Goal: Task Accomplishment & Management: Manage account settings

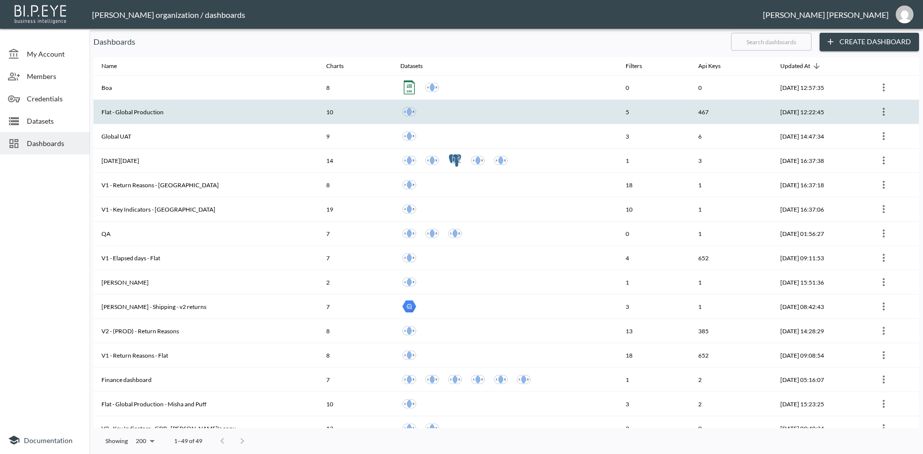
click at [158, 113] on th "Flat - Global Production" at bounding box center [205, 112] width 225 height 24
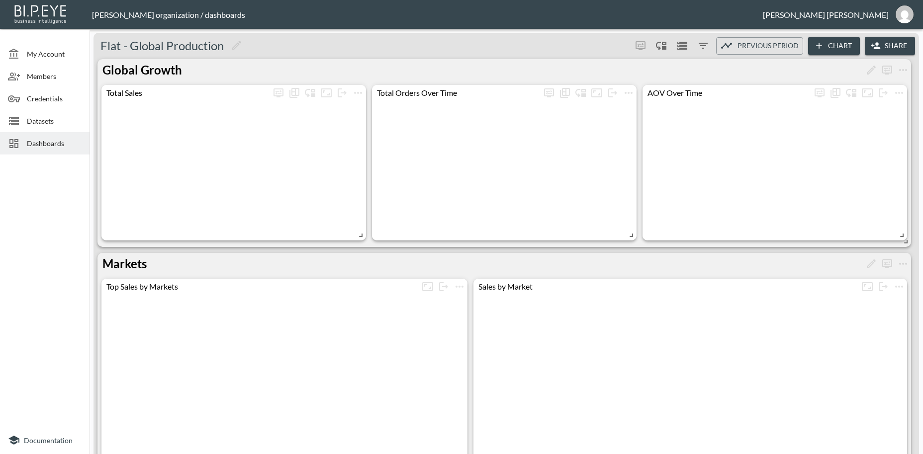
click at [888, 45] on button "Share" at bounding box center [890, 46] width 50 height 18
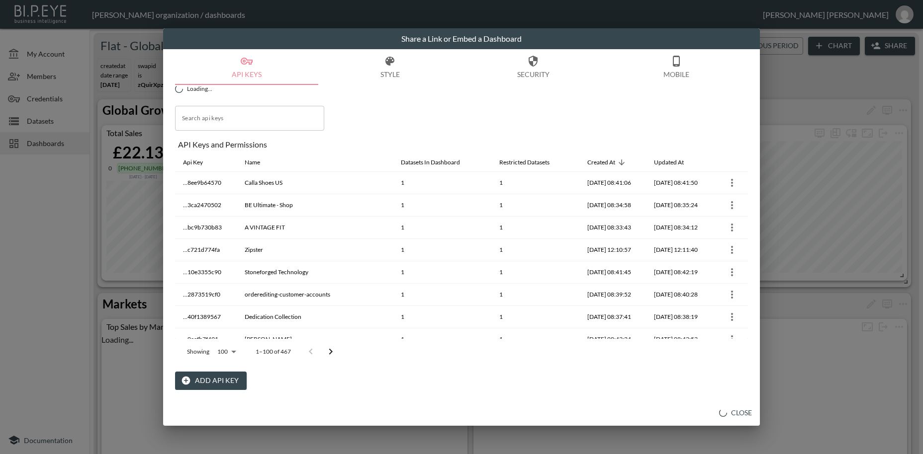
click at [222, 385] on button "Add API Key" at bounding box center [211, 381] width 72 height 18
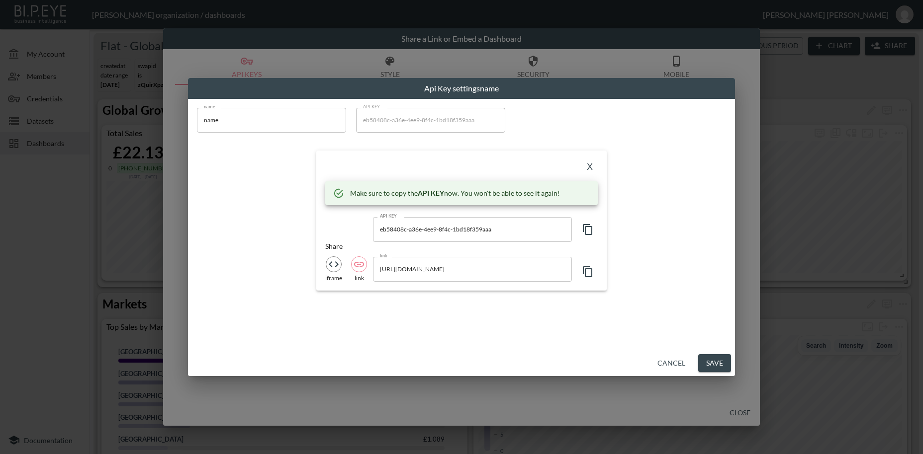
click at [197, 116] on input "name" at bounding box center [271, 120] width 149 height 25
click at [212, 122] on input "name" at bounding box center [271, 120] width 149 height 25
paste input "Burnt Soul"
type input "Burnt Soul"
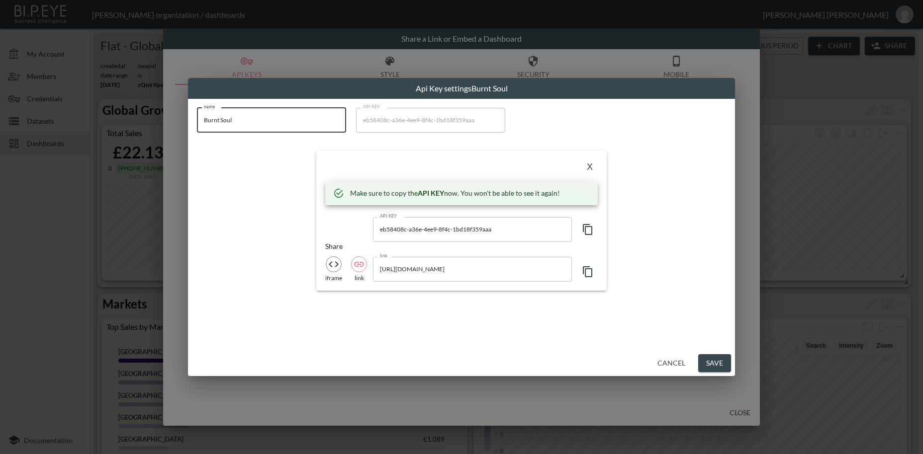
click at [590, 231] on icon "button" at bounding box center [588, 230] width 12 height 12
click at [589, 233] on icon "button" at bounding box center [588, 230] width 12 height 12
click at [587, 169] on button "X" at bounding box center [590, 168] width 16 height 16
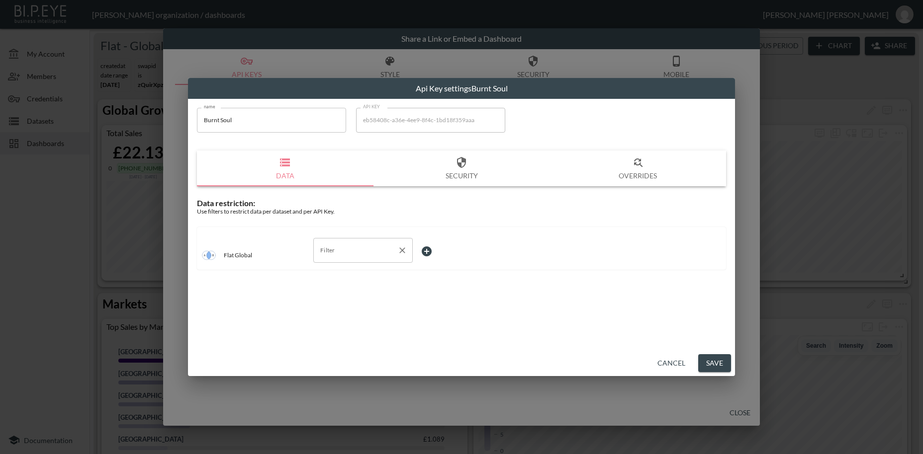
click at [338, 250] on input "Filter" at bounding box center [356, 251] width 76 height 16
click at [329, 274] on span "swapId" at bounding box center [363, 274] width 84 height 9
type input "swapId"
click at [425, 251] on body "BI.P.EYE, Interactive Analytics Dashboards - app [PERSON_NAME] organization / d…" at bounding box center [461, 227] width 923 height 454
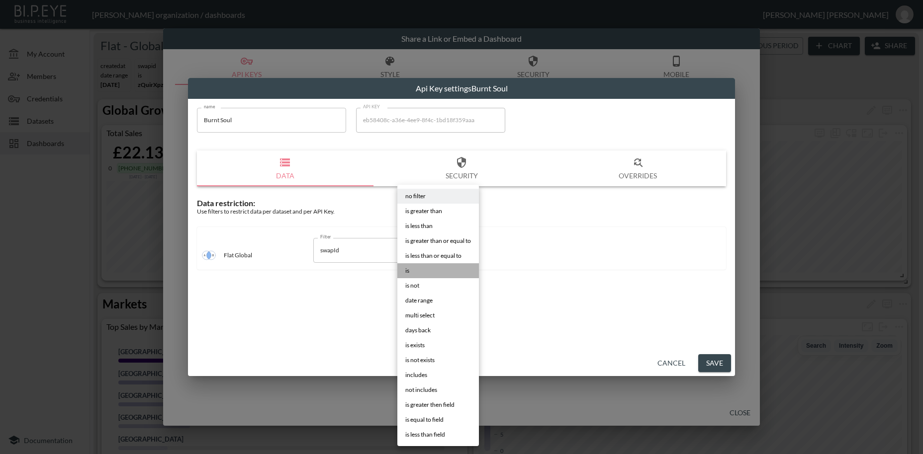
click at [412, 269] on li "is" at bounding box center [438, 271] width 82 height 15
type input "is"
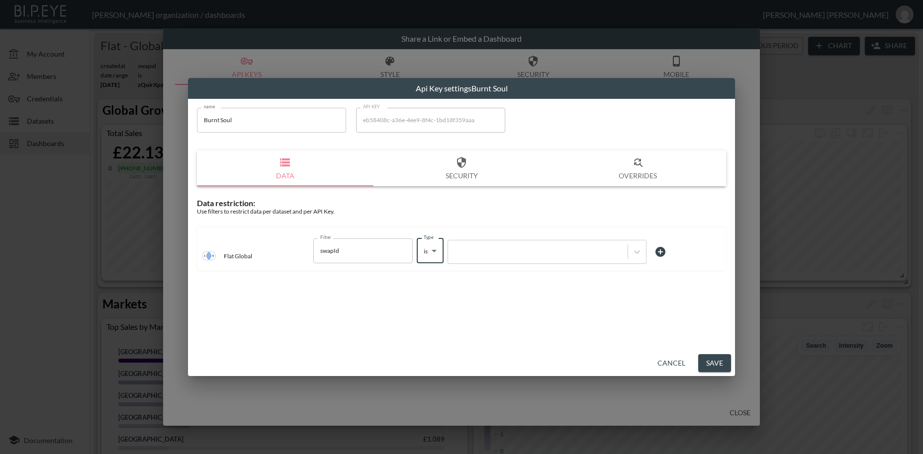
click at [500, 256] on div at bounding box center [538, 251] width 170 height 9
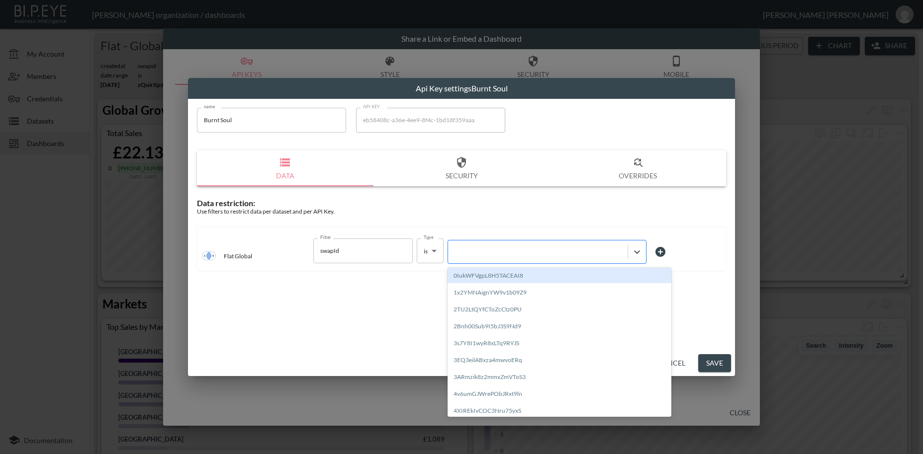
paste input "L4vqW1Zl1zjbV8VdsRhT"
type input "L4vqW1Zl1zjbV8VdsRhT"
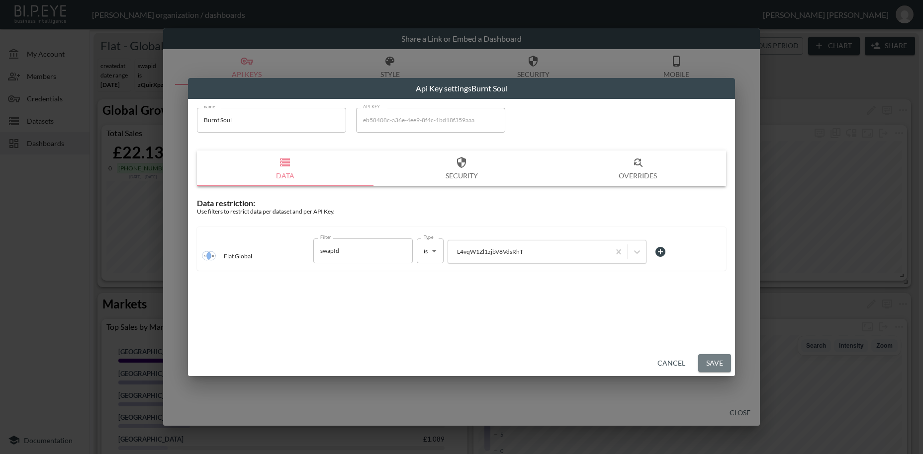
click at [716, 365] on button "Save" at bounding box center [714, 364] width 33 height 18
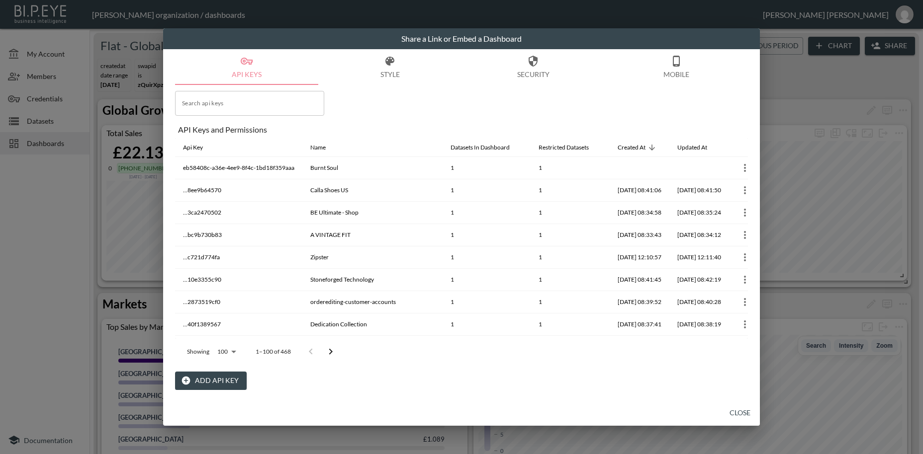
click at [221, 382] on button "Add API Key" at bounding box center [211, 381] width 72 height 18
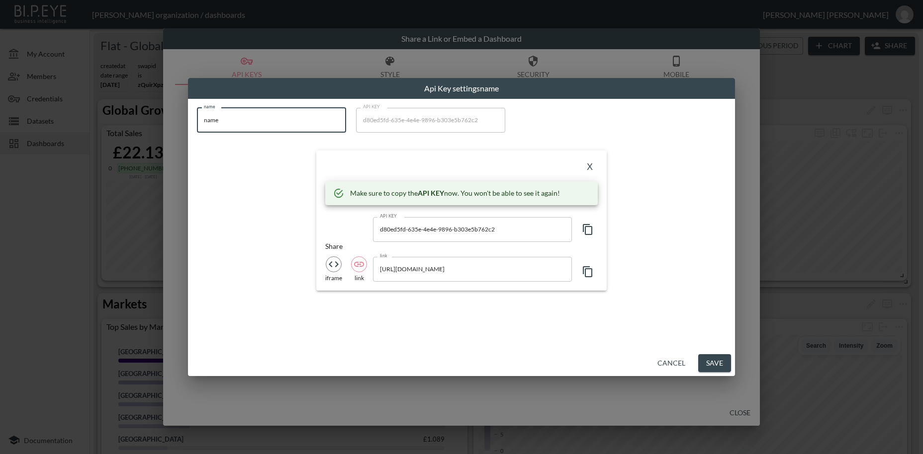
drag, startPoint x: 161, startPoint y: 115, endPoint x: 128, endPoint y: 112, distance: 32.9
click at [197, 112] on input "name" at bounding box center [271, 120] width 149 height 25
paste input "Evolve Organic Beauty"
type input "Evolve Organic Beauty"
click at [587, 231] on icon "button" at bounding box center [588, 230] width 12 height 12
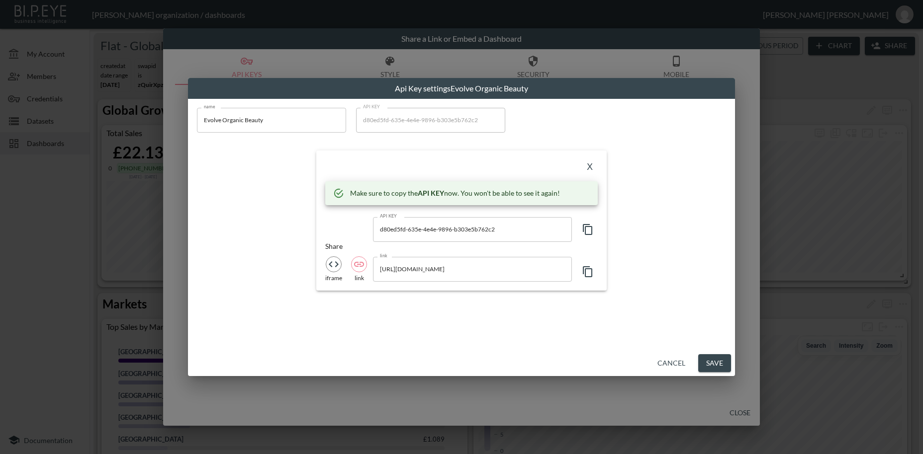
click at [587, 231] on icon "button" at bounding box center [588, 230] width 12 height 12
click at [588, 232] on icon "button" at bounding box center [588, 230] width 12 height 12
click at [592, 167] on button "X" at bounding box center [590, 168] width 16 height 16
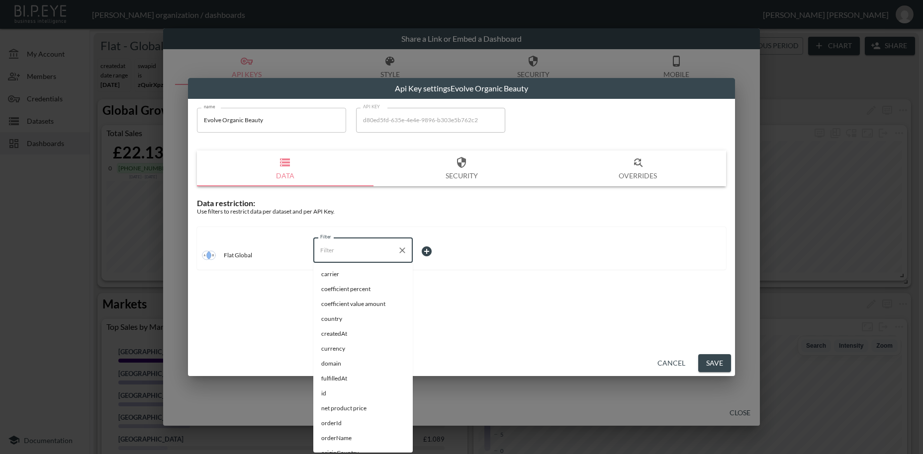
click at [341, 250] on input "Filter" at bounding box center [356, 251] width 76 height 16
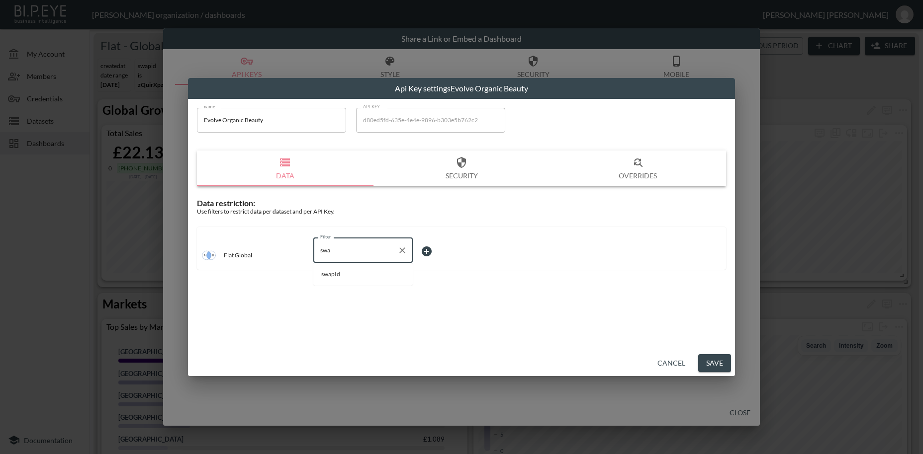
click at [337, 270] on span "swapId" at bounding box center [363, 274] width 84 height 9
type input "swapId"
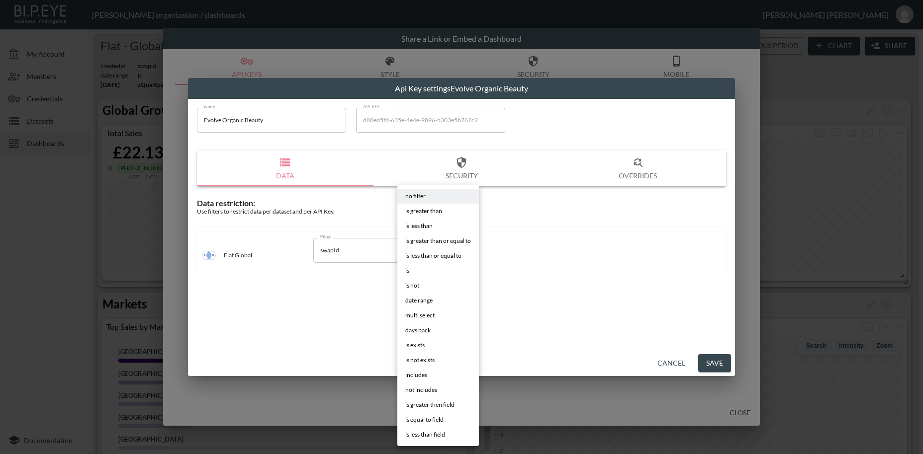
click at [424, 252] on body "BI.P.EYE, Interactive Analytics Dashboards - app [PERSON_NAME] organization / d…" at bounding box center [461, 227] width 923 height 454
click at [412, 271] on li "is" at bounding box center [438, 271] width 82 height 15
type input "is"
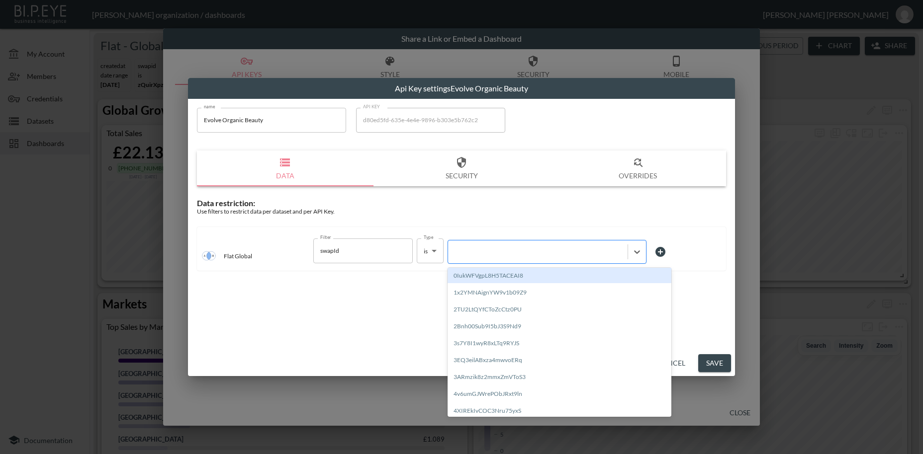
click at [507, 253] on div at bounding box center [538, 251] width 170 height 9
paste input "PZF7kzfSVHfT7rRn9Pzb"
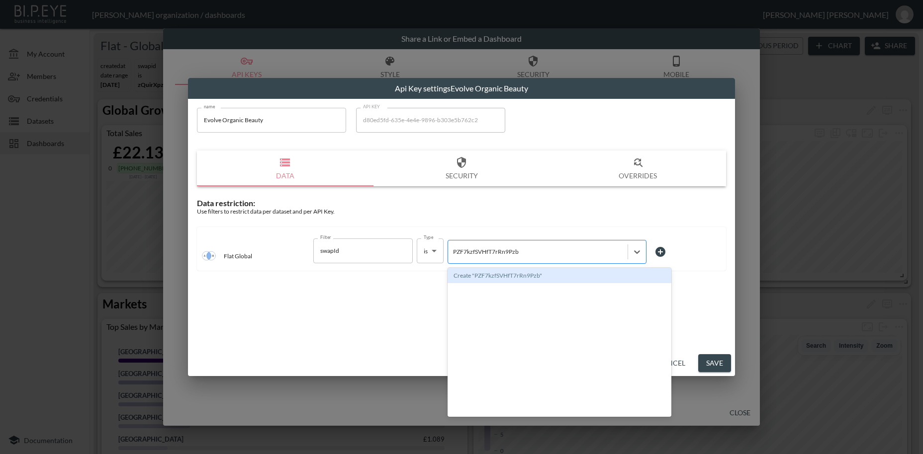
type input "PZF7kzfSVHfT7rRn9Pzb"
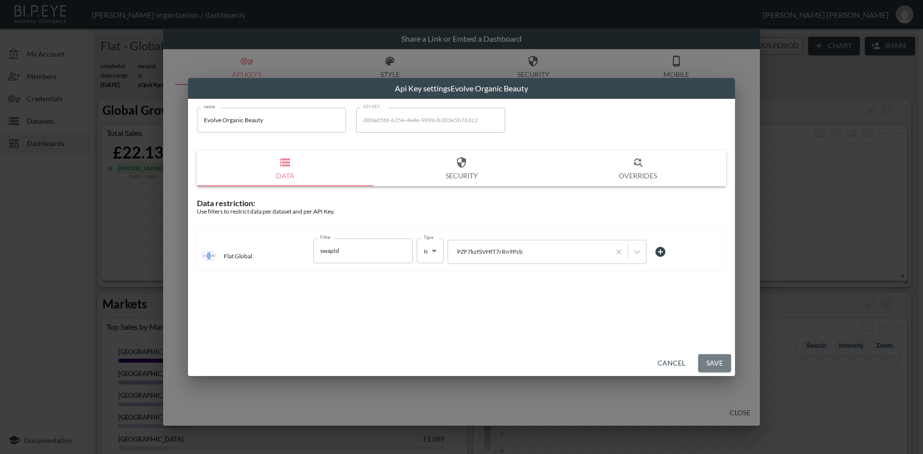
click at [716, 364] on button "Save" at bounding box center [714, 364] width 33 height 18
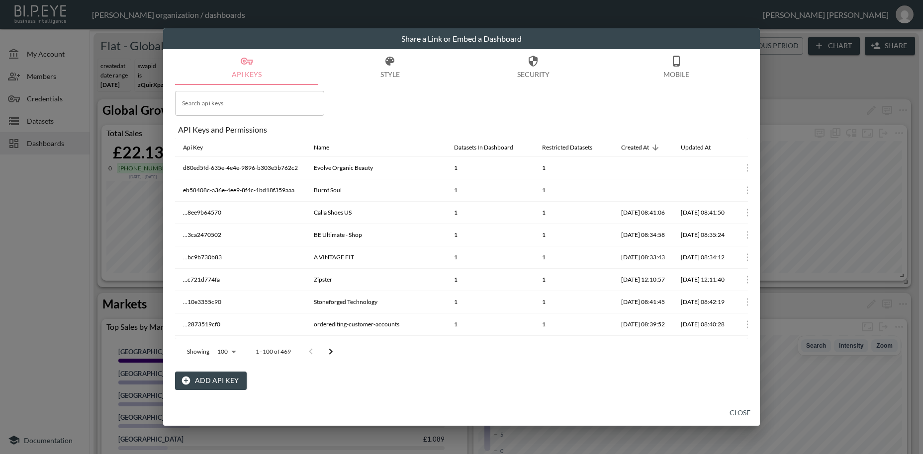
click at [224, 386] on button "Add API Key" at bounding box center [211, 381] width 72 height 18
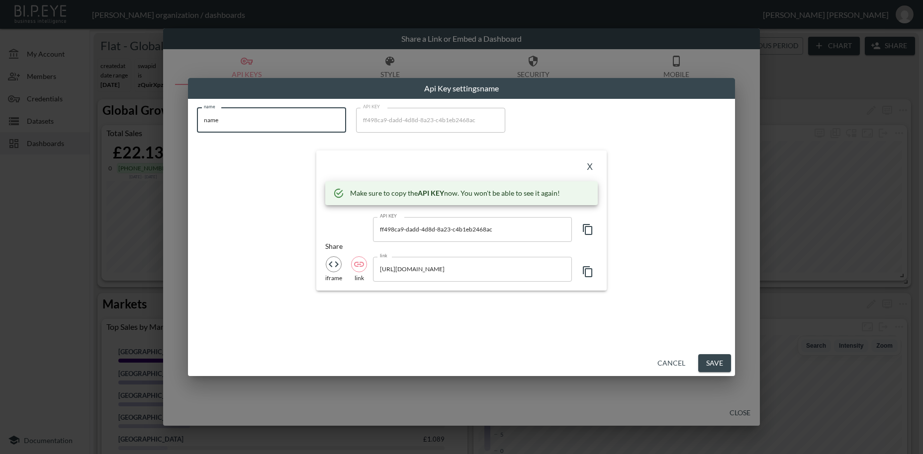
drag, startPoint x: 240, startPoint y: 119, endPoint x: 182, endPoint y: 116, distance: 57.8
click at [197, 116] on input "name" at bounding box center [271, 120] width 149 height 25
paste input "[PERSON_NAME]'s Global Test Stor"
type input "[PERSON_NAME]'s Global Test Store"
click at [590, 233] on icon "button" at bounding box center [588, 230] width 12 height 12
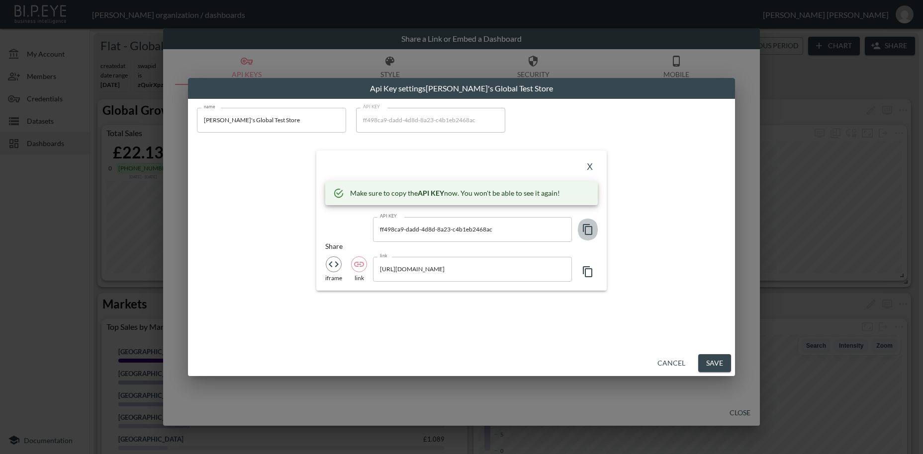
click at [590, 233] on icon "button" at bounding box center [588, 230] width 12 height 12
click at [589, 168] on button "X" at bounding box center [590, 168] width 16 height 16
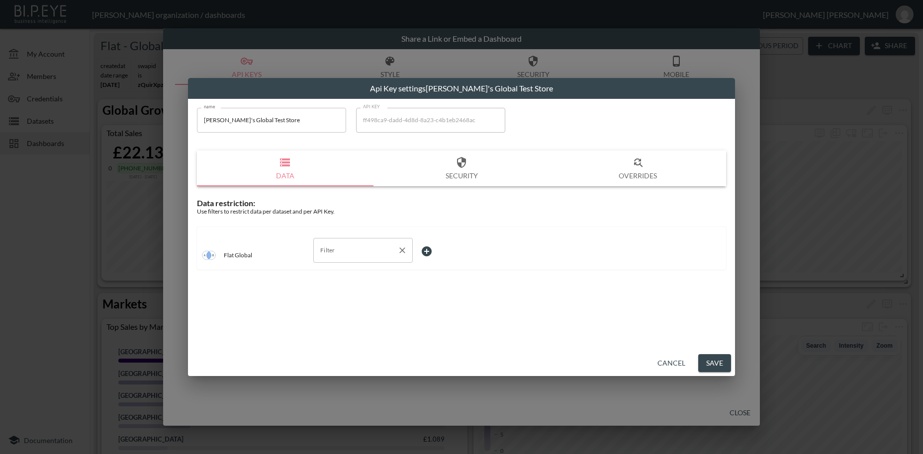
click at [323, 251] on input "Filter" at bounding box center [356, 251] width 76 height 16
click at [335, 275] on span "swapId" at bounding box center [363, 274] width 84 height 9
type input "swapId"
click at [427, 250] on body "BI.P.EYE, Interactive Analytics Dashboards - app [PERSON_NAME] organization / d…" at bounding box center [461, 227] width 923 height 454
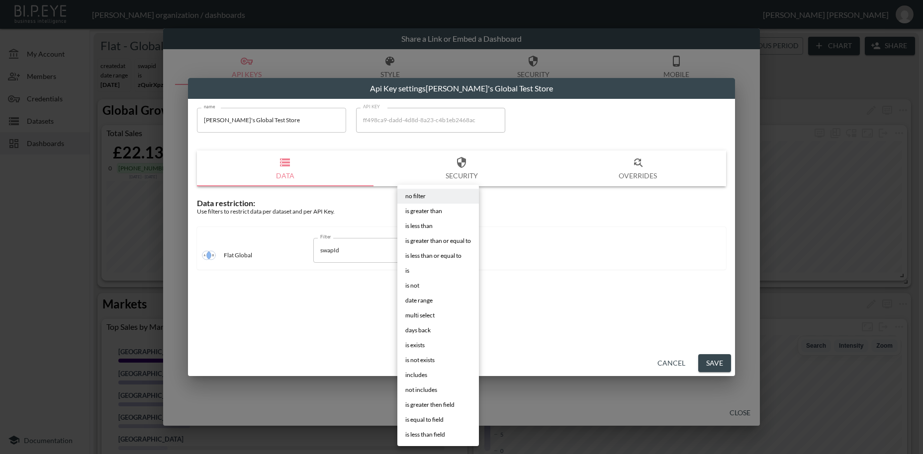
click at [419, 274] on li "is" at bounding box center [438, 271] width 82 height 15
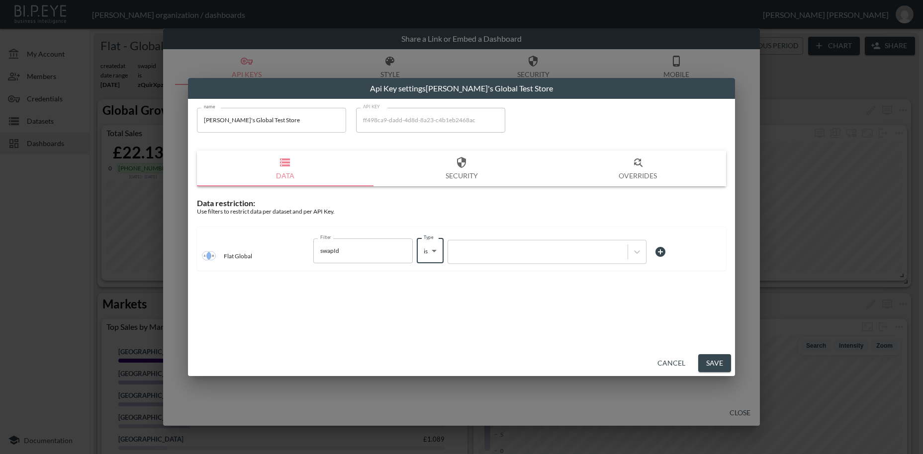
type input "is"
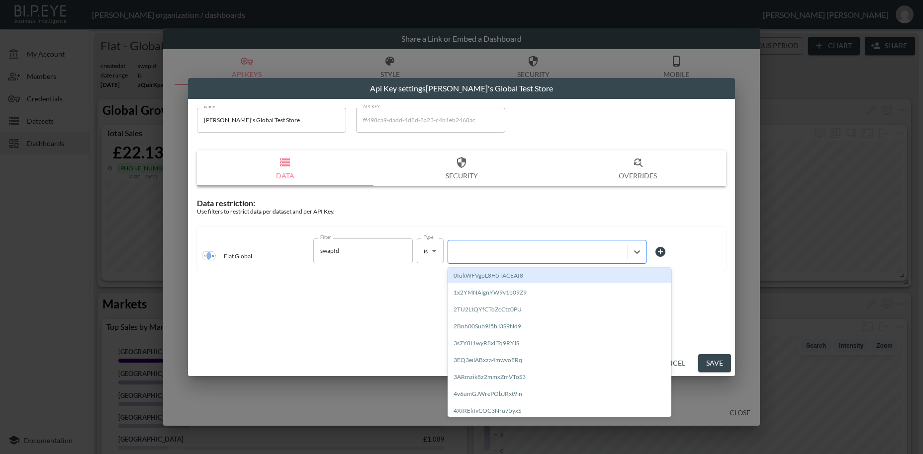
click at [499, 255] on div at bounding box center [538, 251] width 170 height 9
paste input "D2CYld5OYaxKgJrjxLu2"
type input "D2CYld5OYaxKgJrjxLu2"
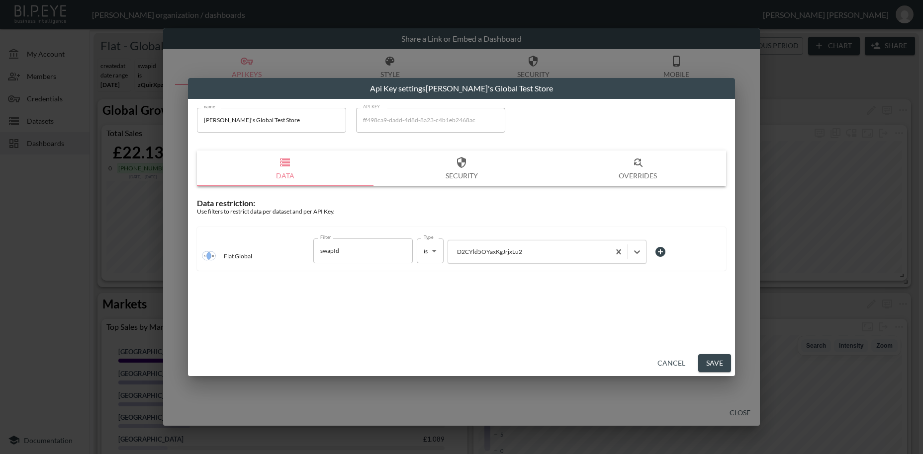
click at [710, 361] on button "Save" at bounding box center [714, 364] width 33 height 18
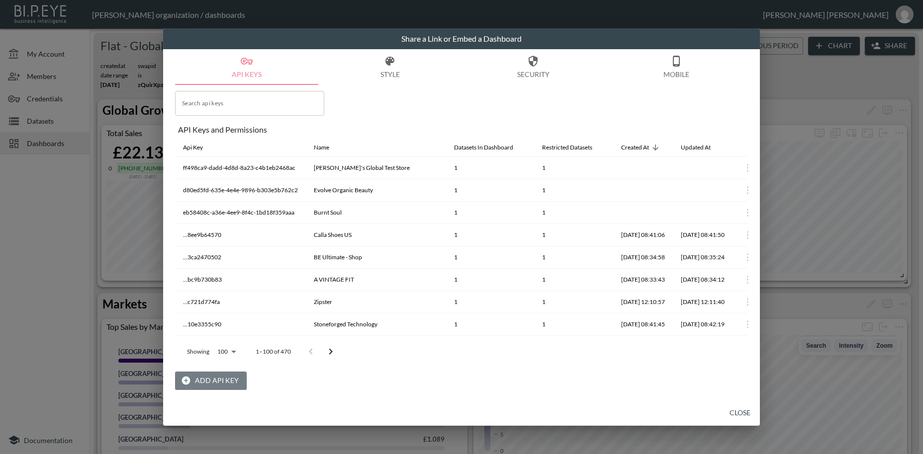
click at [226, 383] on button "Add API Key" at bounding box center [211, 381] width 72 height 18
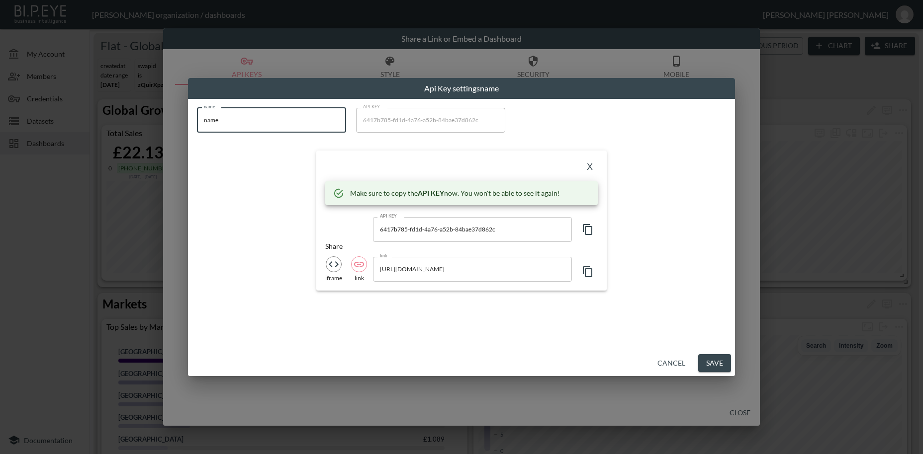
drag, startPoint x: 246, startPoint y: 124, endPoint x: 167, endPoint y: 114, distance: 79.7
click at [197, 114] on input "name" at bounding box center [271, 120] width 149 height 25
paste input "SEFI"
type input "SEFI"
click at [588, 231] on icon "button" at bounding box center [588, 230] width 12 height 12
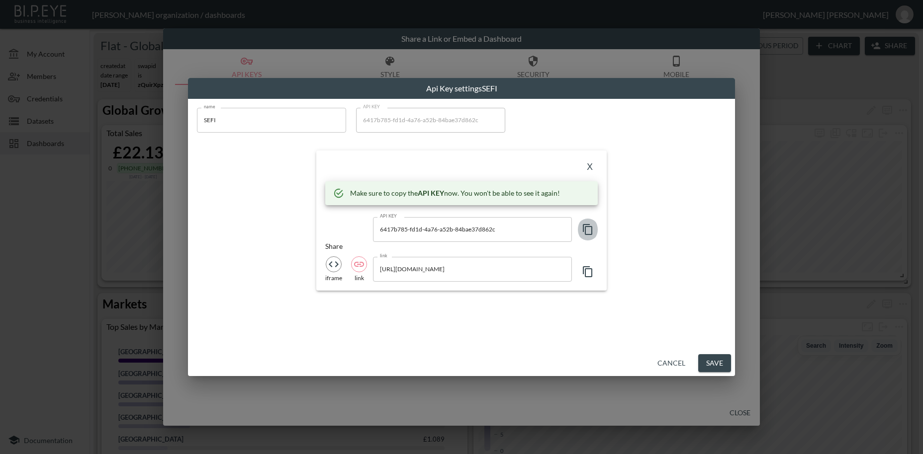
click at [588, 231] on icon "button" at bounding box center [588, 230] width 12 height 12
click at [590, 167] on button "X" at bounding box center [590, 168] width 16 height 16
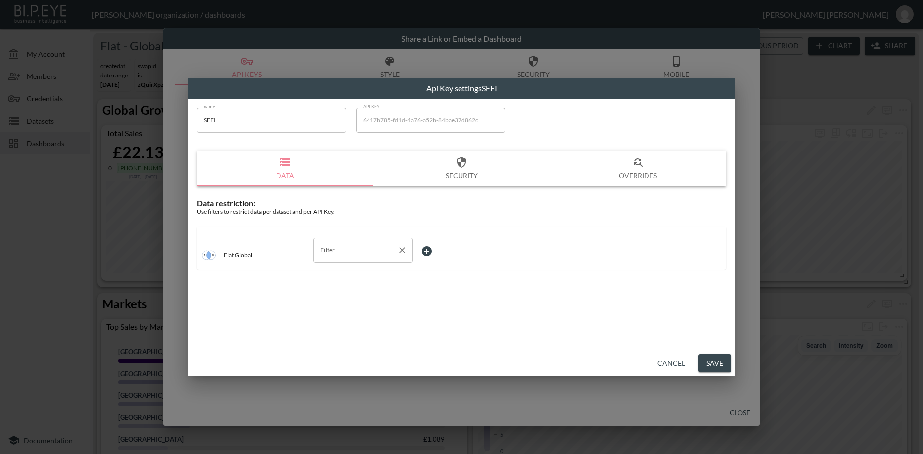
click at [333, 258] on input "Filter" at bounding box center [356, 251] width 76 height 16
click at [338, 278] on span "swapId" at bounding box center [363, 274] width 84 height 9
type input "swapId"
click at [434, 251] on body "BI.P.EYE, Interactive Analytics Dashboards - app [PERSON_NAME] organization / d…" at bounding box center [461, 227] width 923 height 454
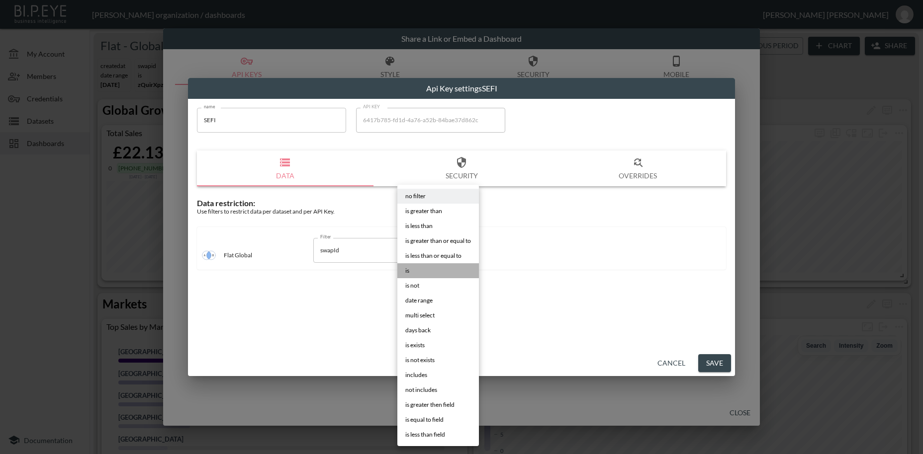
click at [405, 272] on span "is" at bounding box center [407, 271] width 4 height 9
type input "is"
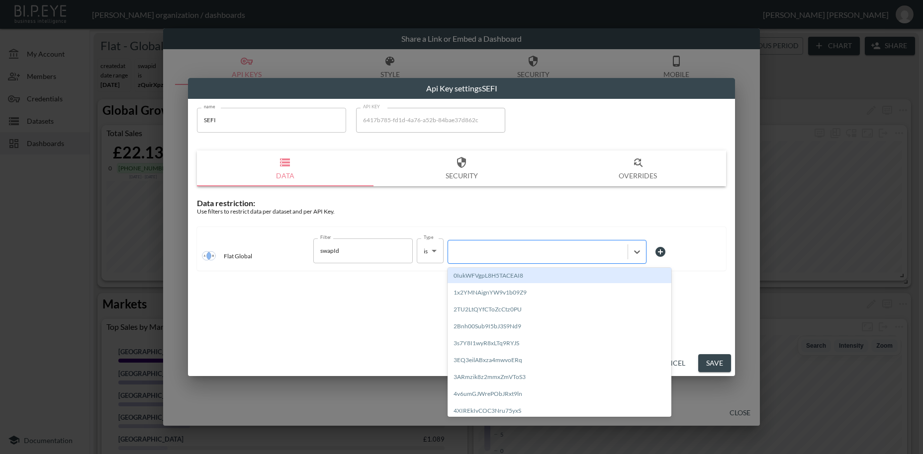
click at [502, 256] on div at bounding box center [538, 251] width 170 height 9
paste input "IxAdEsL3nsE4zJcX7TyD"
type input "IxAdEsL3nsE4zJcX7TyD"
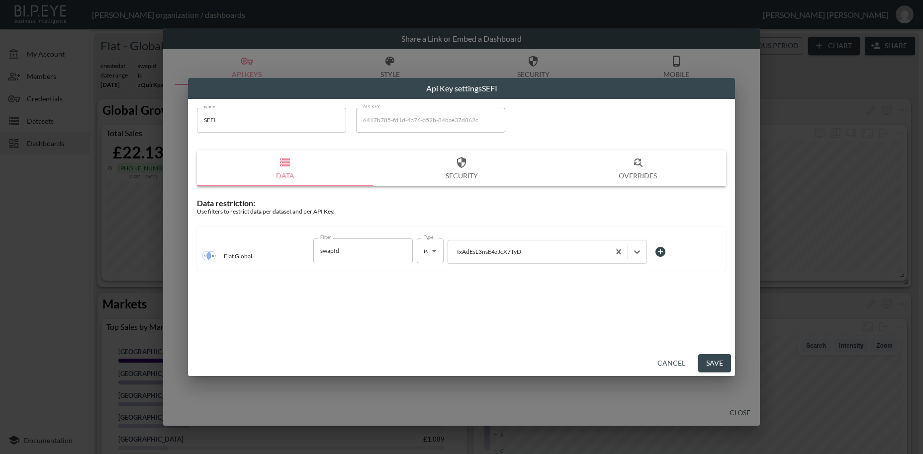
click at [721, 367] on button "Save" at bounding box center [714, 364] width 33 height 18
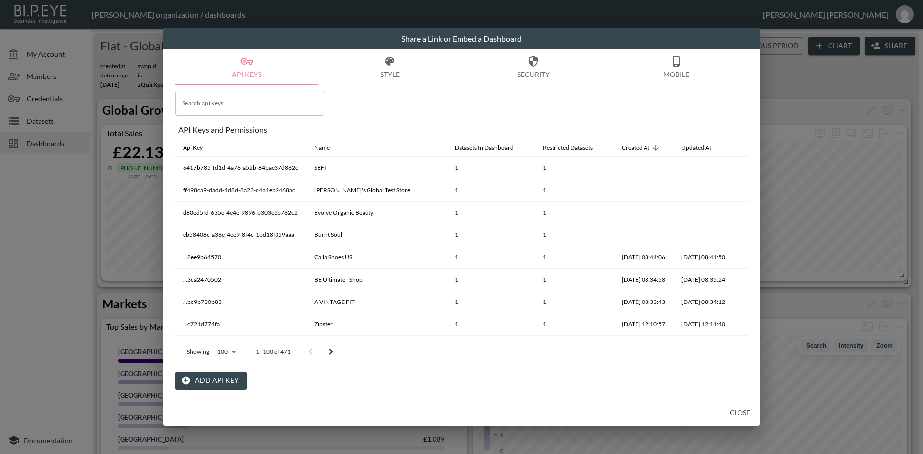
click at [212, 379] on button "Add API Key" at bounding box center [211, 381] width 72 height 18
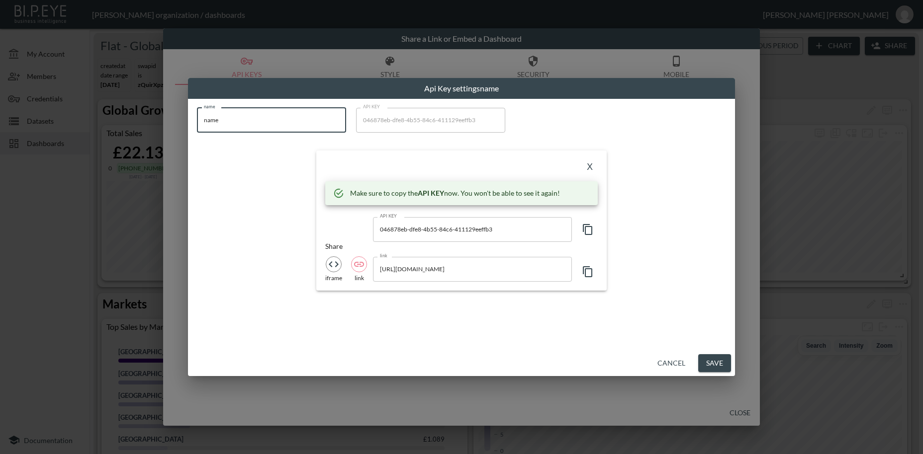
drag, startPoint x: 247, startPoint y: 127, endPoint x: 182, endPoint y: 115, distance: 65.2
click at [197, 115] on input "name" at bounding box center [271, 120] width 149 height 25
paste input "Vanquish Fitness"
type input "Vanquish Fitness"
click at [589, 232] on icon "button" at bounding box center [588, 230] width 12 height 12
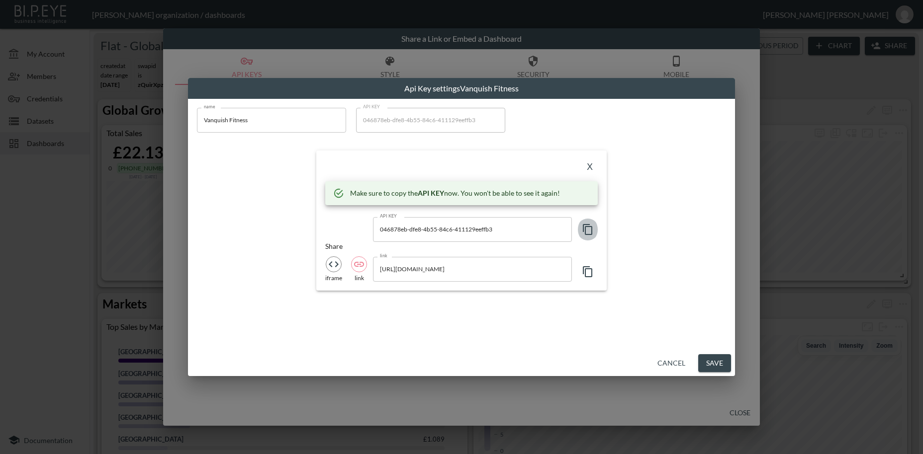
click at [590, 231] on icon "button" at bounding box center [588, 230] width 12 height 12
click at [588, 166] on button "X" at bounding box center [590, 168] width 16 height 16
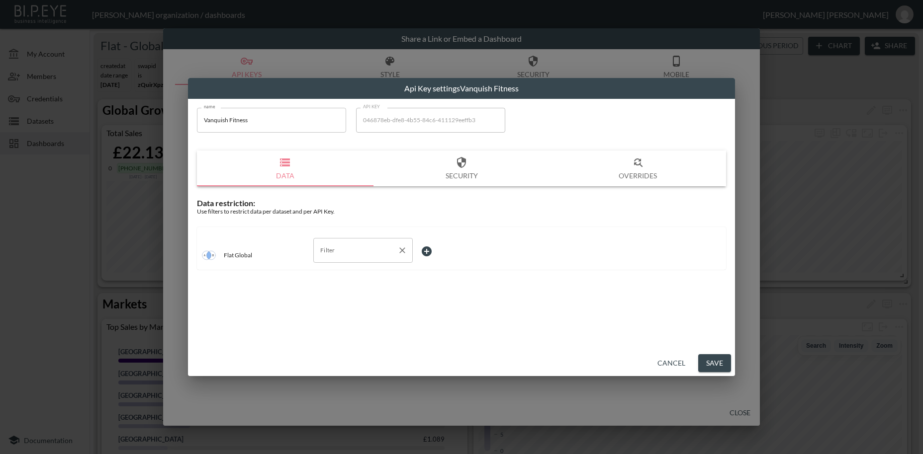
click at [334, 252] on input "Filter" at bounding box center [356, 251] width 76 height 16
click at [342, 271] on span "swapId" at bounding box center [363, 274] width 84 height 9
type input "swapId"
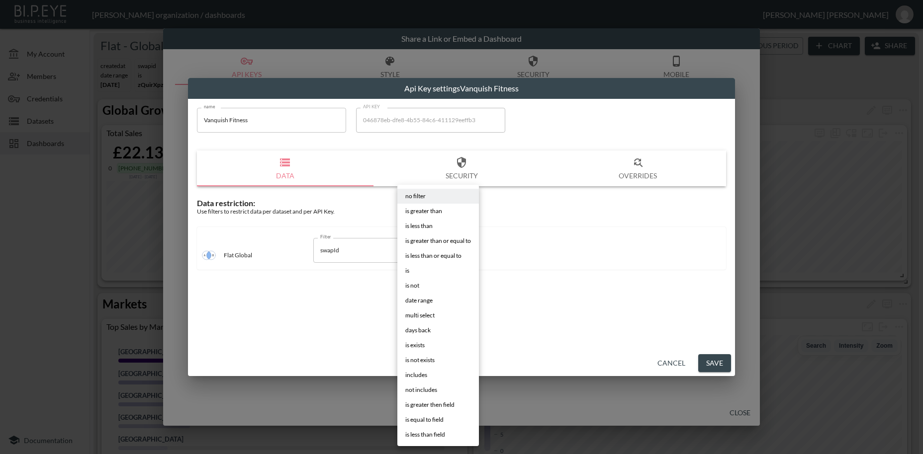
click at [429, 248] on body "BI.P.EYE, Interactive Analytics Dashboards - app [PERSON_NAME] organization / d…" at bounding box center [461, 227] width 923 height 454
click at [410, 270] on li "is" at bounding box center [438, 271] width 82 height 15
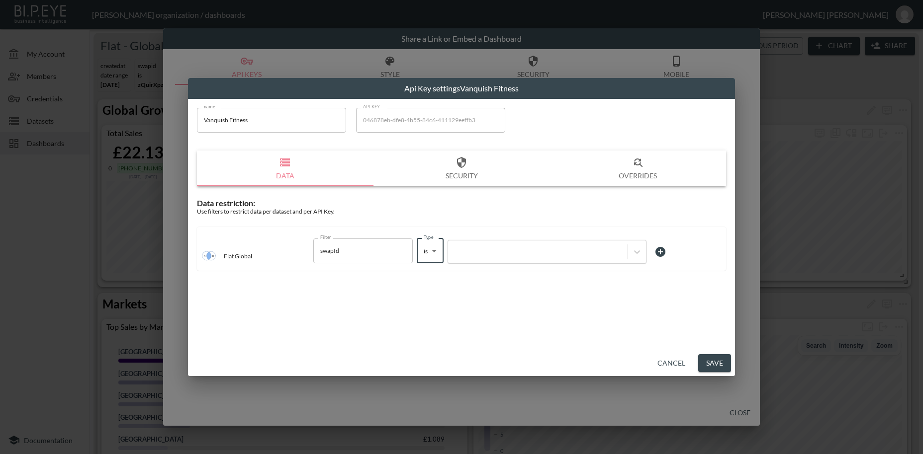
type input "is"
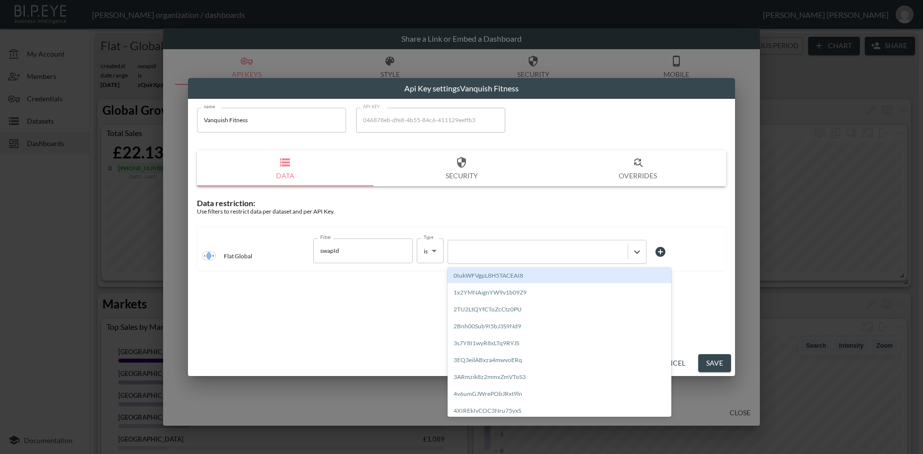
click at [489, 257] on div at bounding box center [538, 251] width 170 height 9
paste input "nCyip5Y3AQtJe4ax9gzI"
type input "nCyip5Y3AQtJe4ax9gzI"
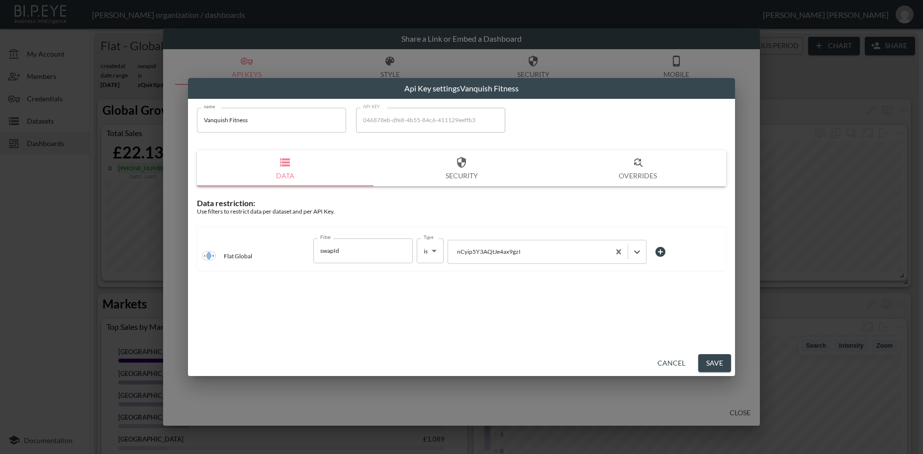
click at [708, 365] on button "Save" at bounding box center [714, 364] width 33 height 18
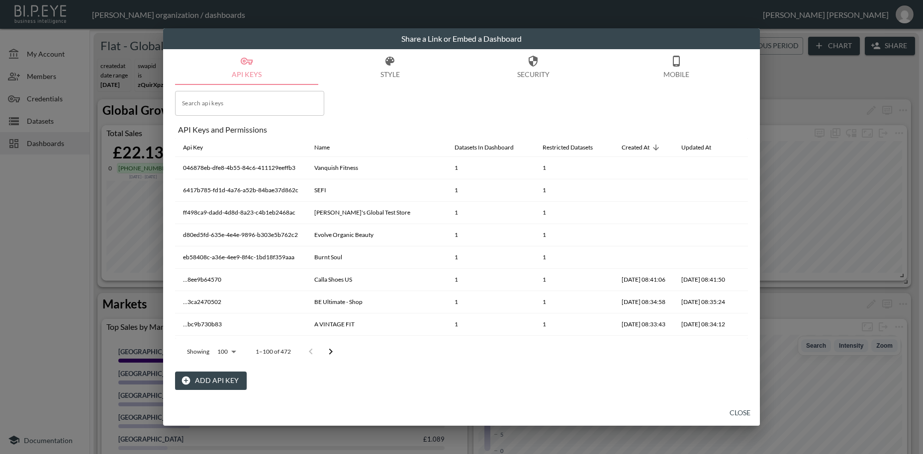
click at [747, 412] on button "Close" at bounding box center [740, 413] width 32 height 18
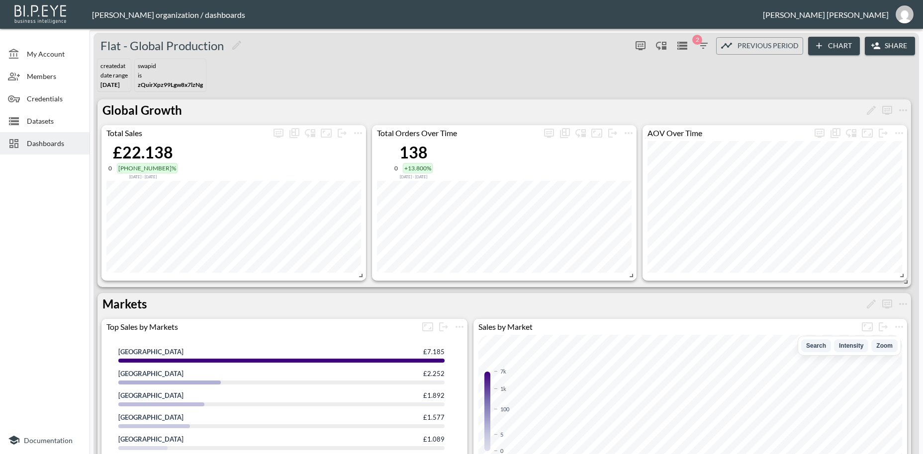
click at [40, 101] on span "Credentials" at bounding box center [54, 98] width 55 height 10
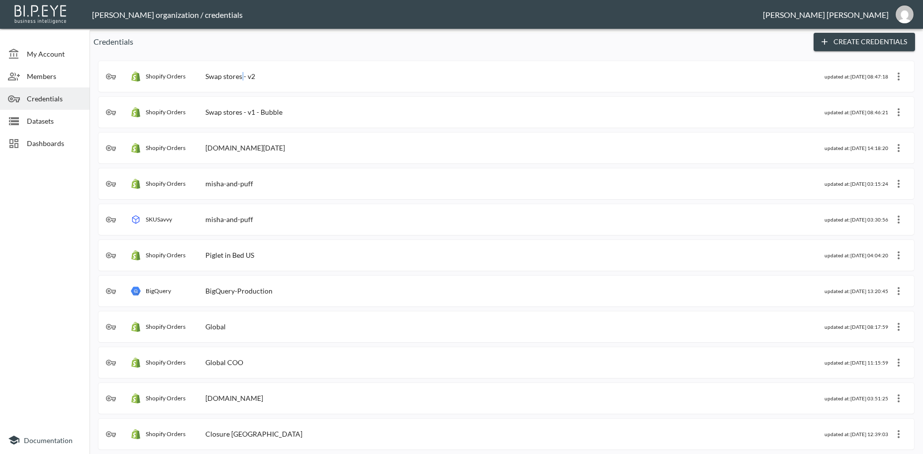
click at [243, 75] on div "Swap stores - v2" at bounding box center [230, 76] width 50 height 8
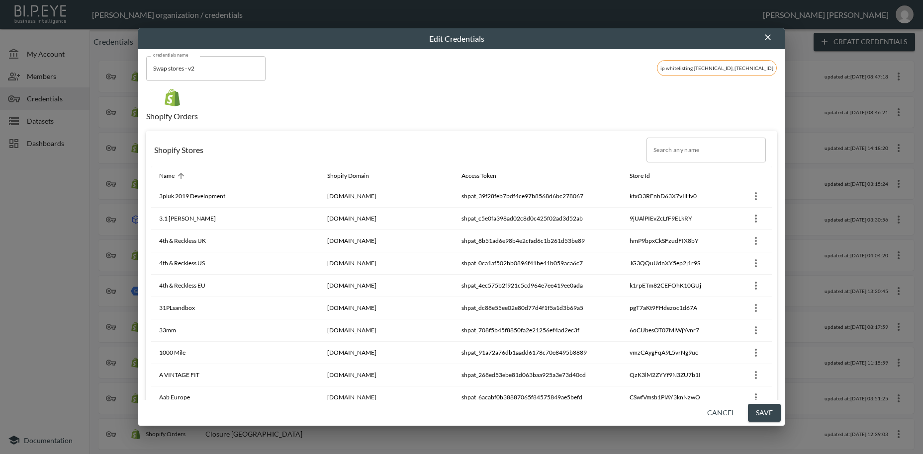
click at [677, 154] on input "Search any name" at bounding box center [705, 150] width 119 height 25
paste input "reasn"
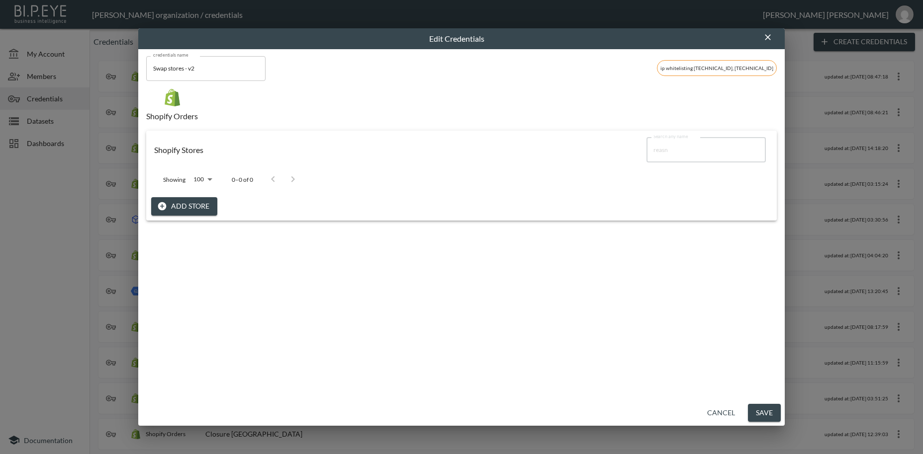
type input "reasn"
click at [200, 205] on button "Add Store" at bounding box center [184, 206] width 66 height 18
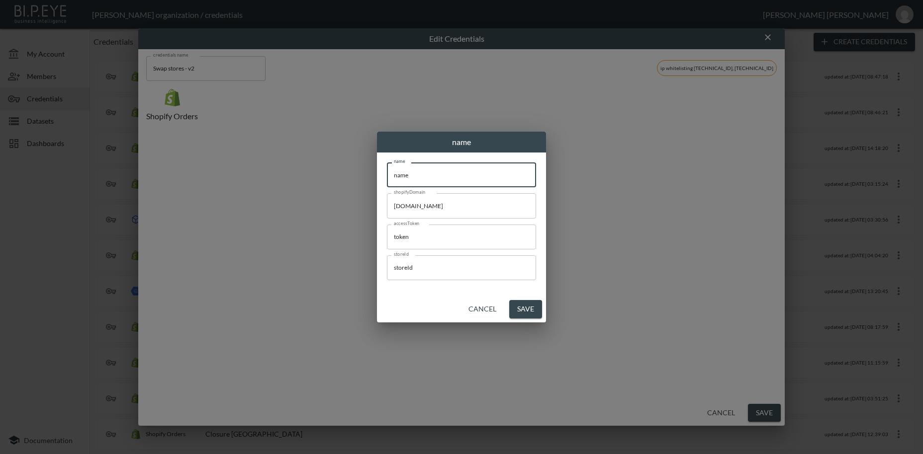
drag, startPoint x: 422, startPoint y: 178, endPoint x: 361, endPoint y: 174, distance: 60.8
click at [387, 172] on input "name" at bounding box center [461, 175] width 149 height 25
paste input "reasn"
type input "reasn"
drag, startPoint x: 474, startPoint y: 208, endPoint x: 320, endPoint y: 207, distance: 154.1
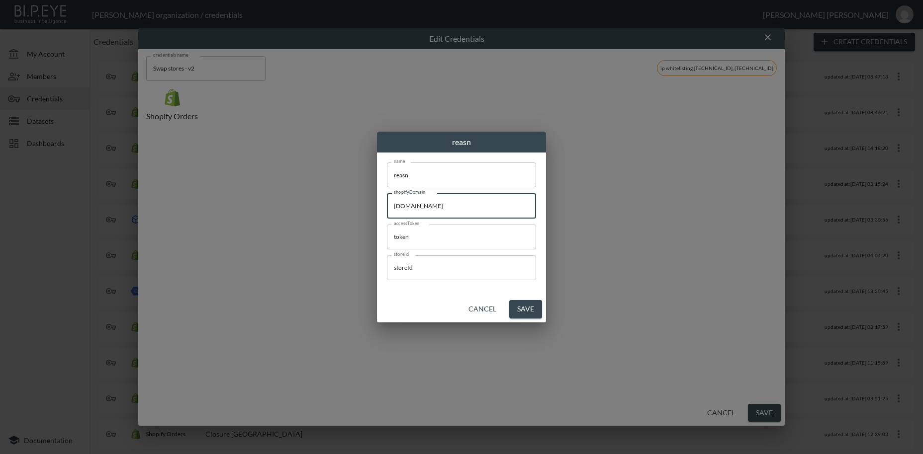
click at [387, 196] on input "[DOMAIN_NAME]" at bounding box center [461, 205] width 149 height 25
paste input "your-reasn"
type input "[DOMAIN_NAME]"
drag, startPoint x: 359, startPoint y: 231, endPoint x: 464, endPoint y: 342, distance: 152.6
click at [387, 230] on input "token" at bounding box center [461, 237] width 149 height 25
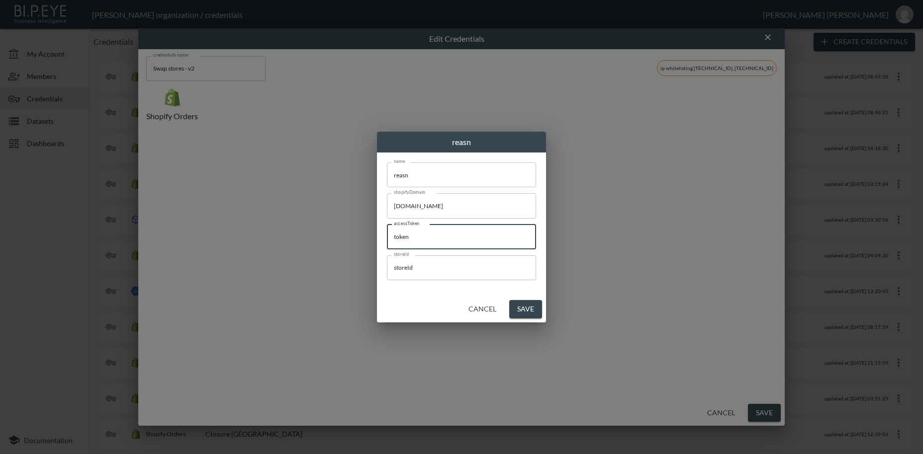
paste input "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"
type input "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"
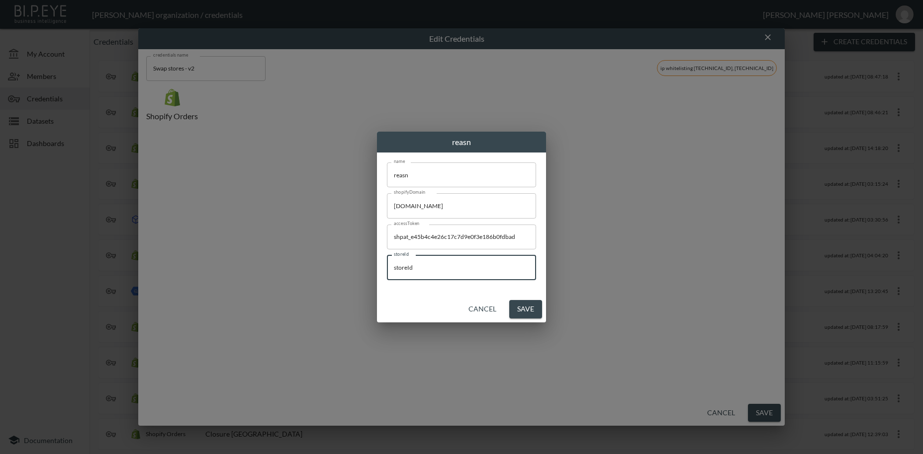
drag, startPoint x: 429, startPoint y: 269, endPoint x: 363, endPoint y: 288, distance: 68.3
click at [387, 264] on input "storeId" at bounding box center [461, 268] width 149 height 25
paste input "gz4WaRBVg2sQS3Ero8yS"
type input "gz4WaRBVg2sQS3Ero8yS"
click at [524, 310] on button "Save" at bounding box center [525, 309] width 33 height 18
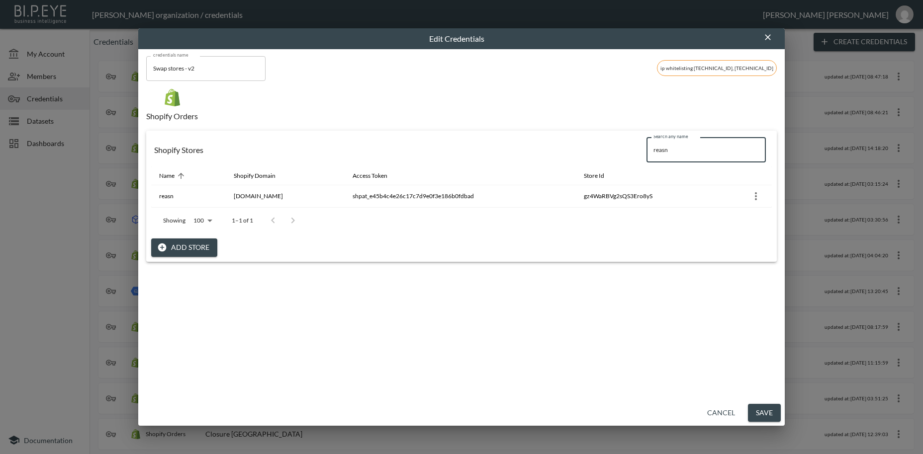
drag, startPoint x: 688, startPoint y: 151, endPoint x: 631, endPoint y: 141, distance: 57.5
click at [646, 141] on input "reasn" at bounding box center [705, 150] width 119 height 25
paste input "[PERSON_NAME]"
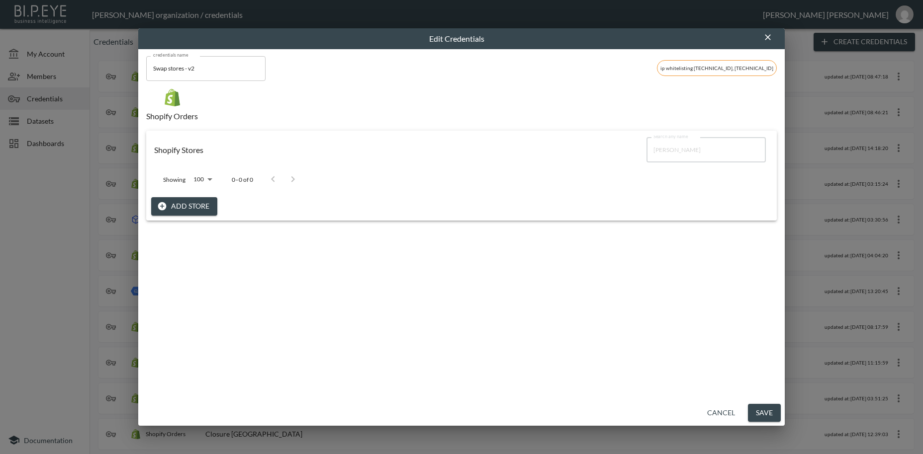
type input "[PERSON_NAME]"
click at [198, 209] on button "Add Store" at bounding box center [184, 206] width 66 height 18
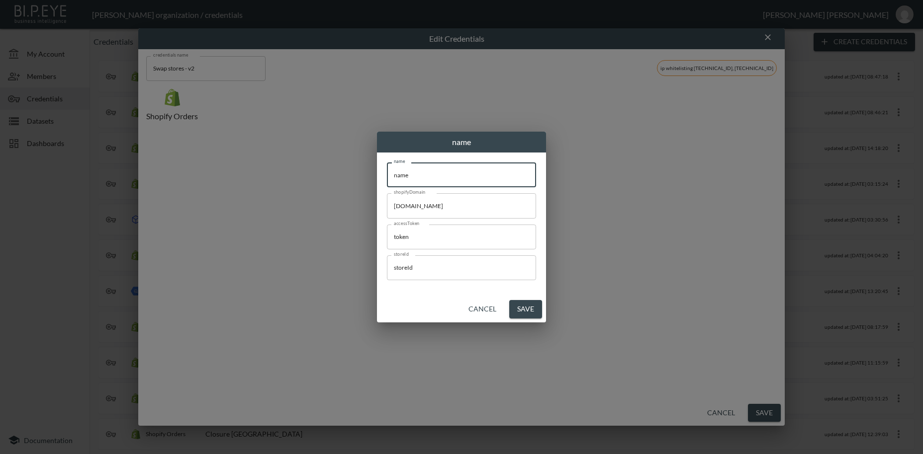
drag, startPoint x: 433, startPoint y: 177, endPoint x: 286, endPoint y: 163, distance: 146.8
click at [387, 163] on input "name" at bounding box center [461, 175] width 149 height 25
paste input "[PERSON_NAME]"
type input "[PERSON_NAME]"
drag, startPoint x: 480, startPoint y: 207, endPoint x: 367, endPoint y: 299, distance: 145.3
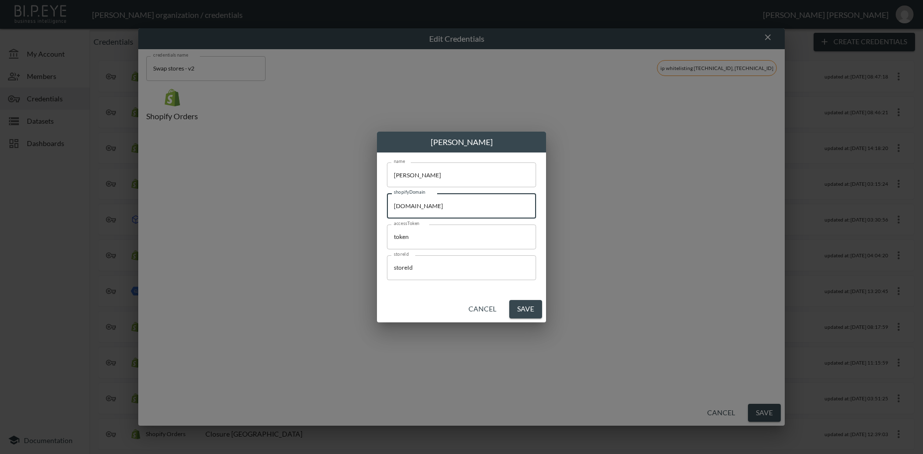
click at [387, 201] on input "[DOMAIN_NAME]" at bounding box center [461, 205] width 149 height 25
paste input "b8uyxf-vn"
type input "[DOMAIN_NAME]"
drag, startPoint x: 402, startPoint y: 239, endPoint x: 335, endPoint y: 232, distance: 67.4
click at [387, 232] on input "token" at bounding box center [461, 237] width 149 height 25
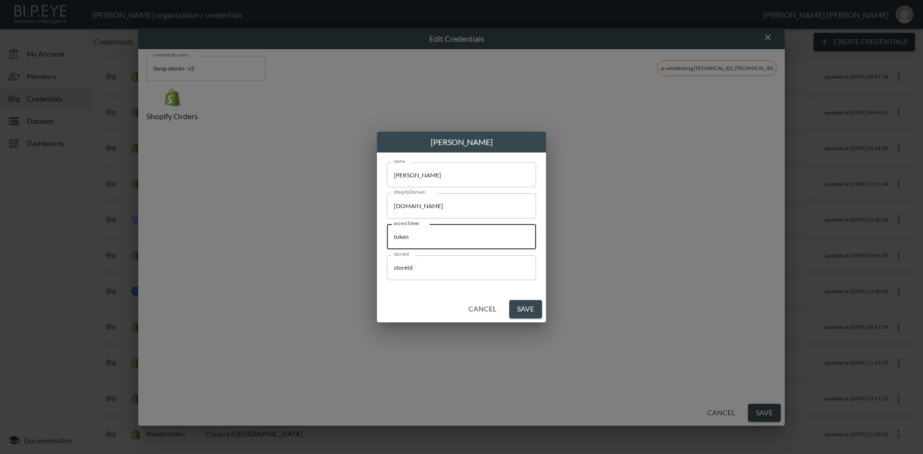
paste input "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"
type input "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"
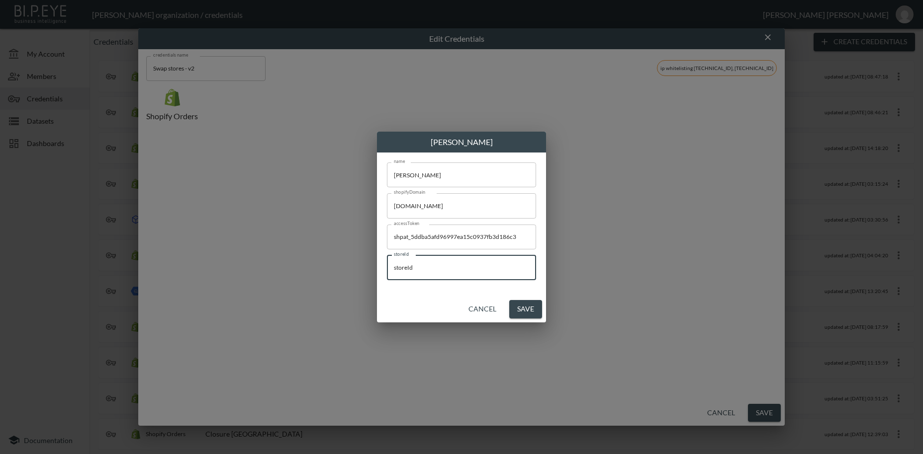
drag, startPoint x: 436, startPoint y: 269, endPoint x: 315, endPoint y: 258, distance: 121.3
click at [387, 258] on input "storeId" at bounding box center [461, 268] width 149 height 25
paste input "VgtMEXZBMpWO7m2xr6b5"
type input "VgtMEXZBMpWO7m2xr6b5"
click at [530, 311] on button "Save" at bounding box center [525, 309] width 33 height 18
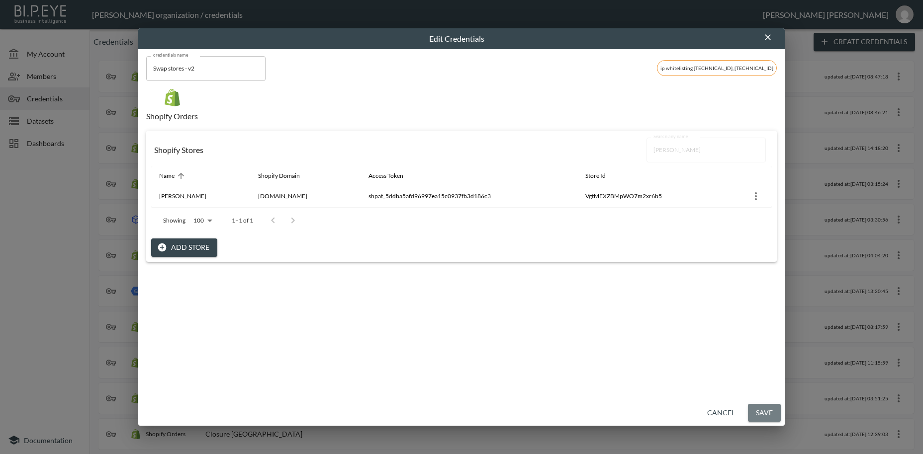
click at [767, 414] on button "Save" at bounding box center [764, 413] width 33 height 18
